Goal: Task Accomplishment & Management: Manage account settings

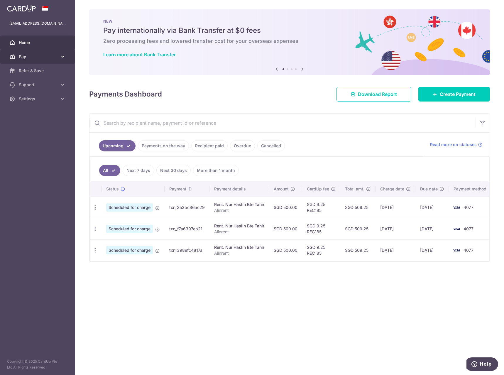
click at [62, 56] on icon at bounding box center [63, 57] width 6 height 6
click at [34, 89] on link "Recipients" at bounding box center [37, 85] width 75 height 14
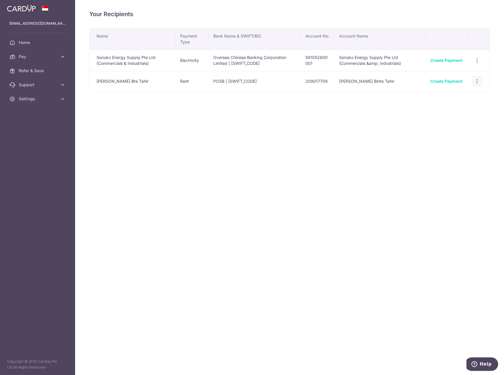
click at [477, 82] on icon "button" at bounding box center [477, 81] width 6 height 6
click at [442, 99] on span "View/Edit" at bounding box center [457, 97] width 40 height 7
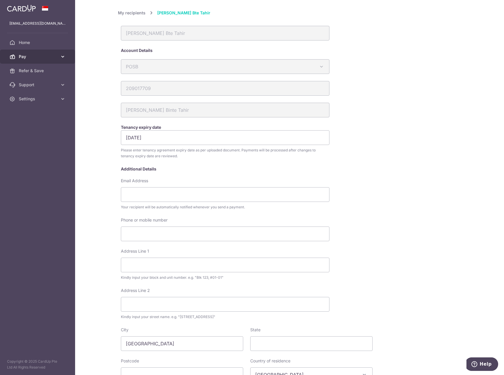
click at [62, 56] on icon at bounding box center [63, 57] width 6 height 6
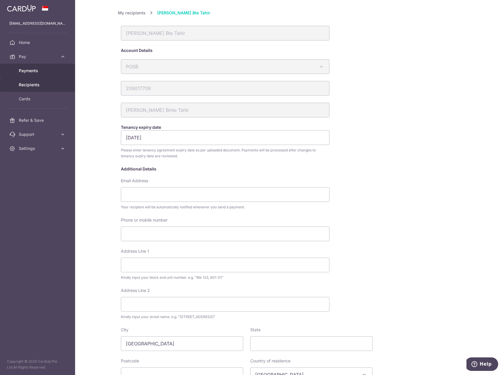
click at [45, 70] on span "Payments" at bounding box center [38, 71] width 39 height 6
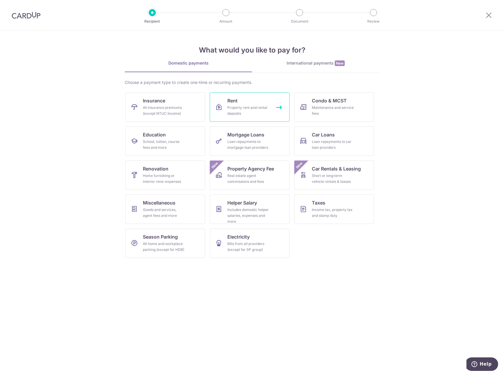
click at [238, 104] on span "Rent" at bounding box center [232, 100] width 10 height 7
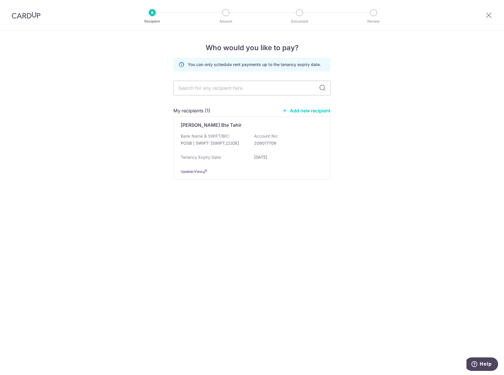
click at [27, 14] on img at bounding box center [26, 15] width 29 height 7
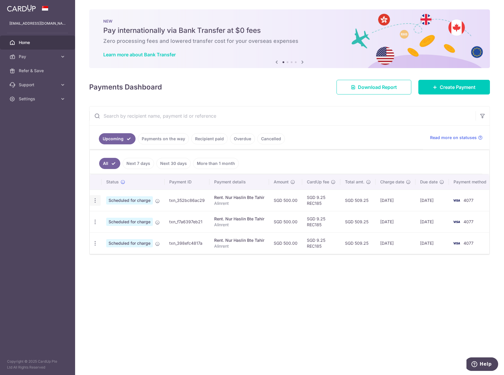
click at [95, 201] on icon "button" at bounding box center [95, 200] width 6 height 6
click at [195, 289] on div "× Pause Schedule Pause all future payments in this series Pause just this one p…" at bounding box center [289, 187] width 429 height 375
click at [95, 202] on icon "button" at bounding box center [95, 200] width 6 height 6
click at [111, 232] on span "Cancel payment" at bounding box center [126, 230] width 39 height 7
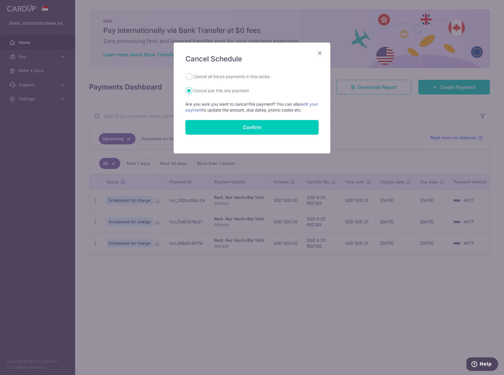
click at [221, 76] on label "Cancel all future payments in this series" at bounding box center [232, 76] width 76 height 7
click at [192, 76] on input "Cancel all future payments in this series" at bounding box center [188, 76] width 7 height 7
radio input "true"
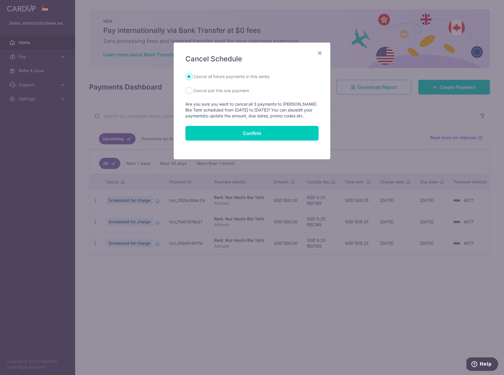
click at [310, 109] on link "edit your payments" at bounding box center [248, 112] width 127 height 11
drag, startPoint x: 319, startPoint y: 52, endPoint x: 316, endPoint y: 60, distance: 8.9
click at [319, 52] on icon "Close" at bounding box center [319, 52] width 7 height 7
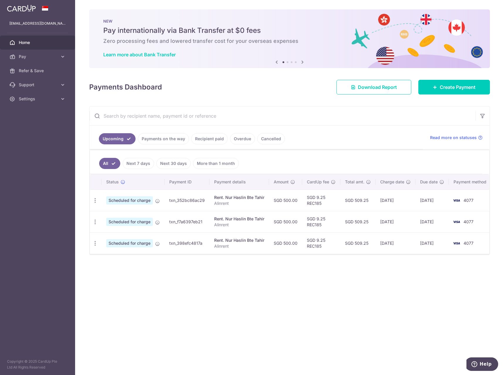
click at [113, 139] on link "Upcoming" at bounding box center [117, 138] width 37 height 11
click at [94, 199] on icon "button" at bounding box center [95, 200] width 6 height 6
click at [117, 215] on span "Update payment" at bounding box center [126, 216] width 40 height 7
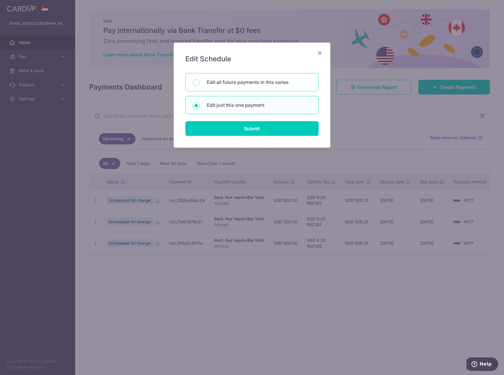
click at [239, 80] on p "Edit all future payments in this series" at bounding box center [259, 82] width 104 height 7
click at [200, 80] on input "Edit all future payments in this series" at bounding box center [196, 82] width 7 height 7
radio input "true"
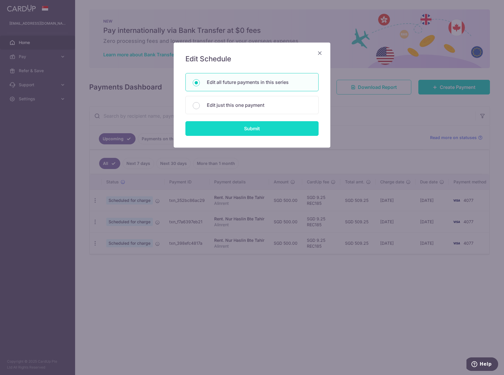
click at [260, 128] on input "Submit" at bounding box center [251, 128] width 133 height 15
radio input "true"
type input "500.00"
type input "Alinrent"
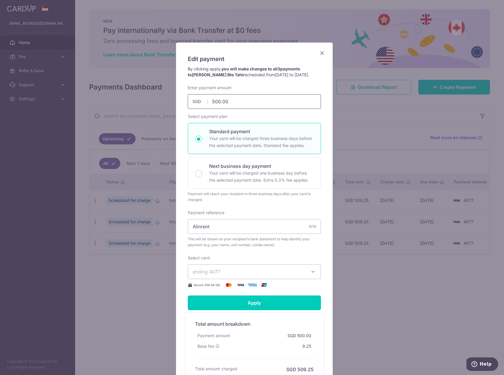
click at [219, 102] on input "500.00" at bounding box center [254, 101] width 133 height 15
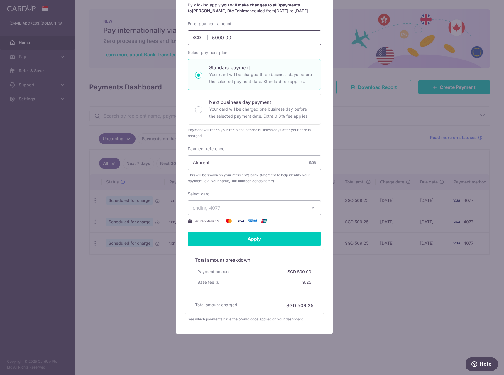
scroll to position [65, 0]
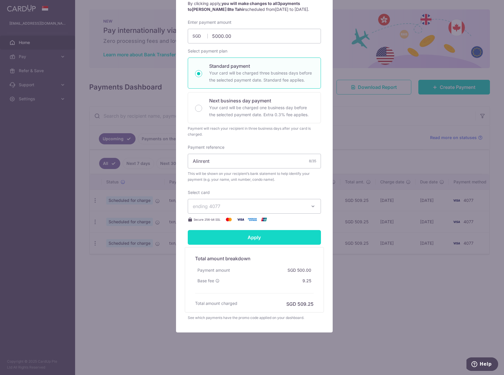
type input "5,000.00"
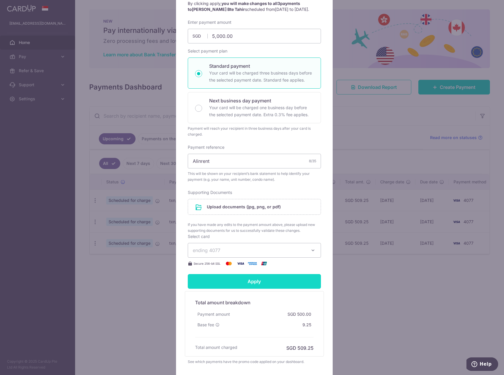
click at [260, 236] on form "By clicking apply, you will make changes to all 3 payments to Nur Haslin Bte Ta…" at bounding box center [254, 183] width 133 height 364
click at [238, 209] on input "file" at bounding box center [254, 206] width 133 height 15
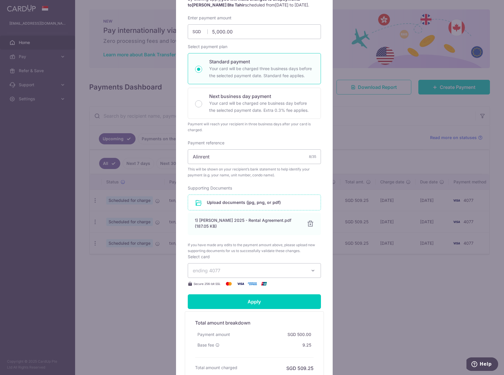
scroll to position [75, 0]
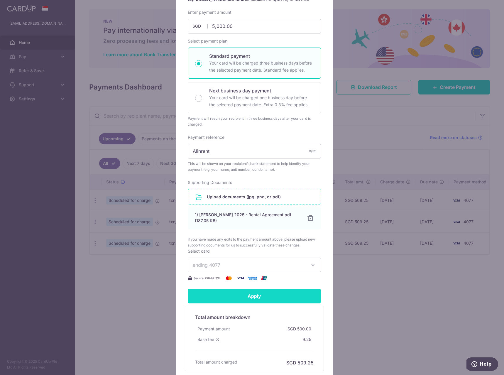
click at [272, 297] on input "Apply" at bounding box center [254, 296] width 133 height 15
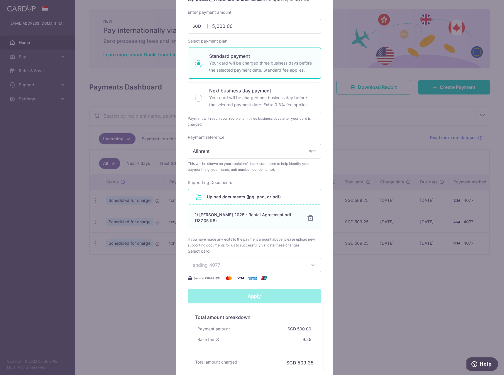
type input "Successfully Applied"
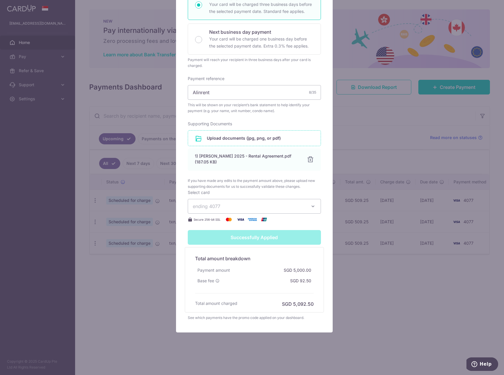
scroll to position [8, 0]
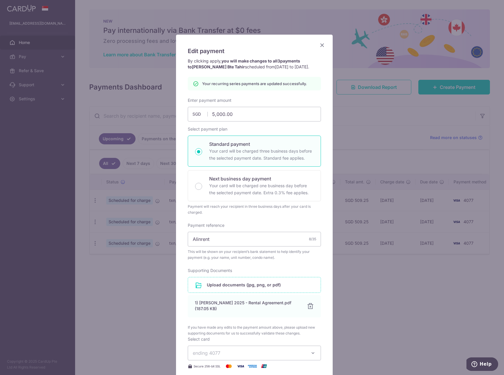
click at [318, 45] on icon "Close" at bounding box center [321, 44] width 7 height 7
